Goal: Find specific page/section: Find specific page/section

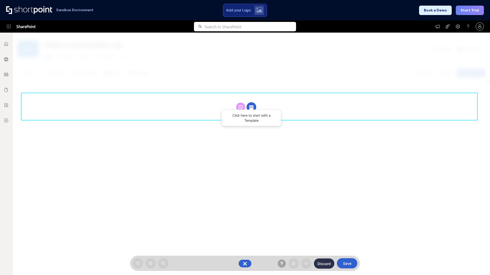
click at [251, 107] on circle at bounding box center [251, 108] width 10 height 10
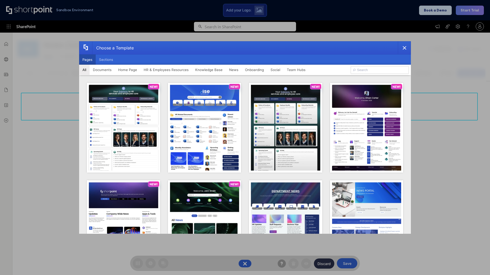
click at [87, 60] on button "Pages" at bounding box center [87, 60] width 17 height 10
type input "News Portal 2"
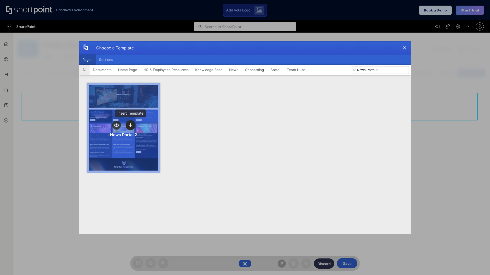
click at [130, 125] on icon "template selector" at bounding box center [131, 125] width 4 height 4
